Goal: Navigation & Orientation: Find specific page/section

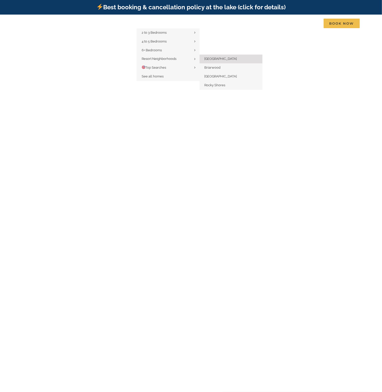
click at [213, 59] on span "[GEOGRAPHIC_DATA]" at bounding box center [220, 59] width 32 height 4
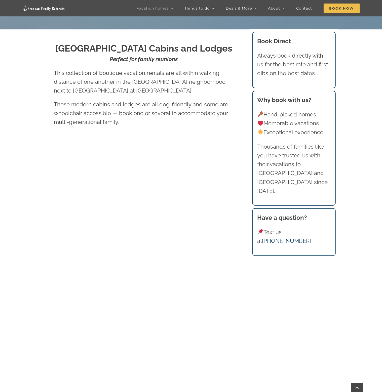
scroll to position [365, 0]
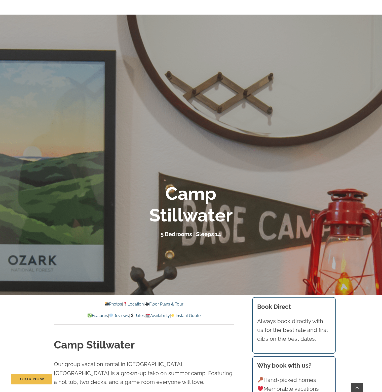
scroll to position [176, 0]
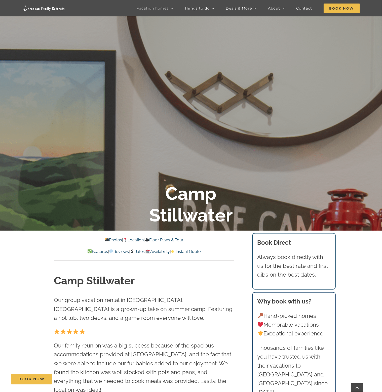
click at [138, 240] on link "Location" at bounding box center [133, 240] width 21 height 5
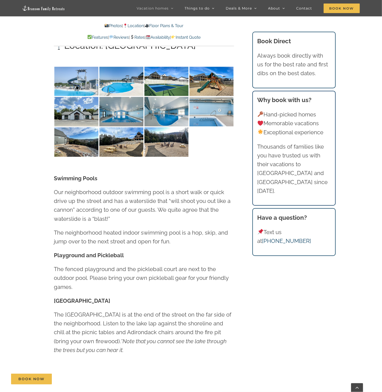
scroll to position [1400, 0]
